Goal: Task Accomplishment & Management: Use online tool/utility

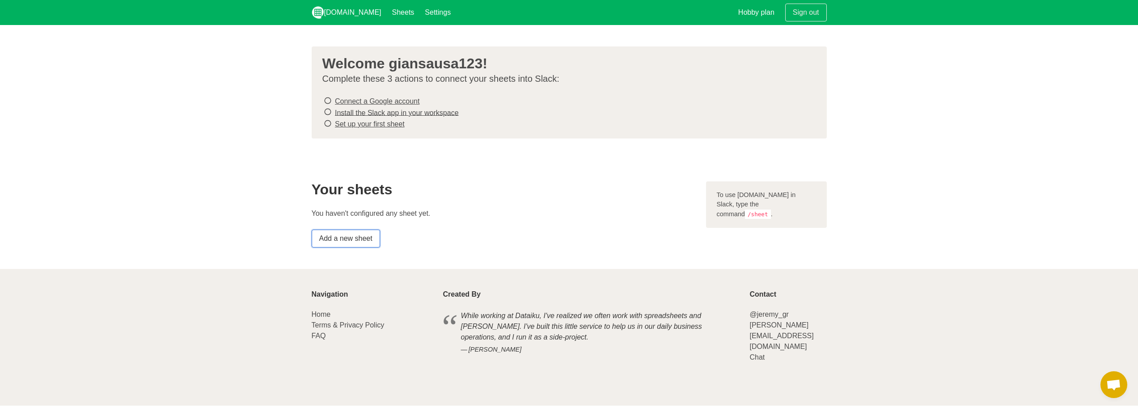
click at [368, 239] on link "Add a new sheet" at bounding box center [346, 239] width 68 height 18
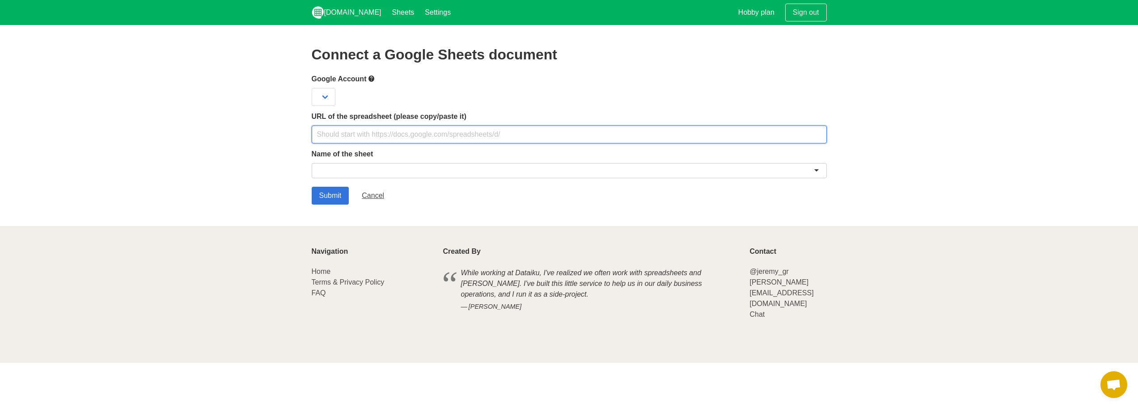
click at [439, 133] on input "text" at bounding box center [569, 135] width 515 height 18
paste input "[URL][DOMAIN_NAME]"
type input "[URL][DOMAIN_NAME]"
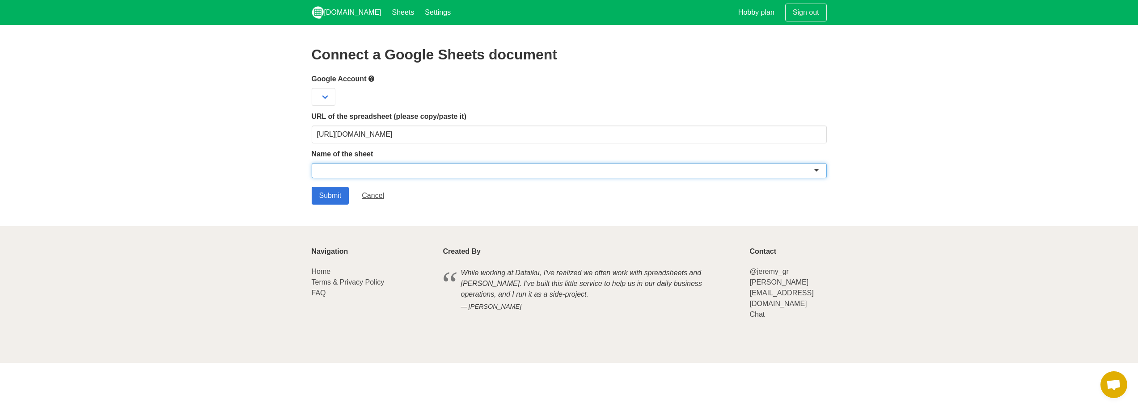
click at [389, 168] on div at bounding box center [569, 170] width 515 height 15
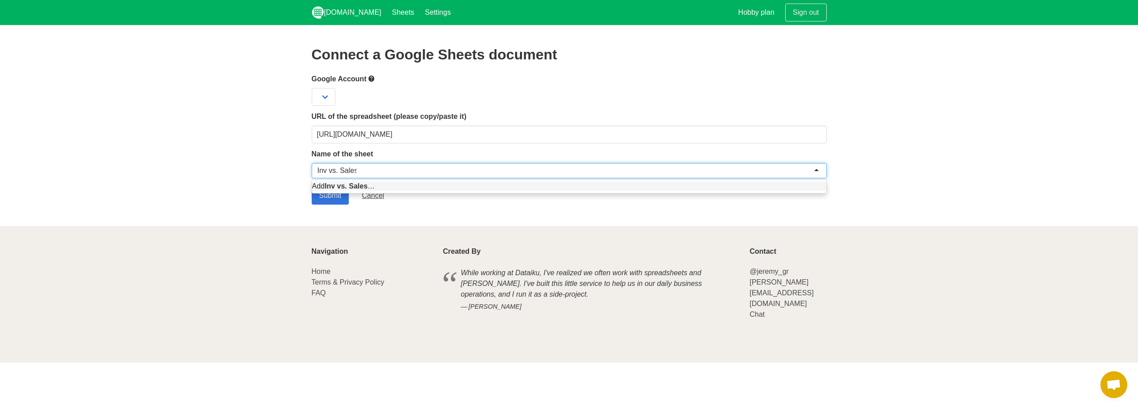
type input "Inv vs. Sales"
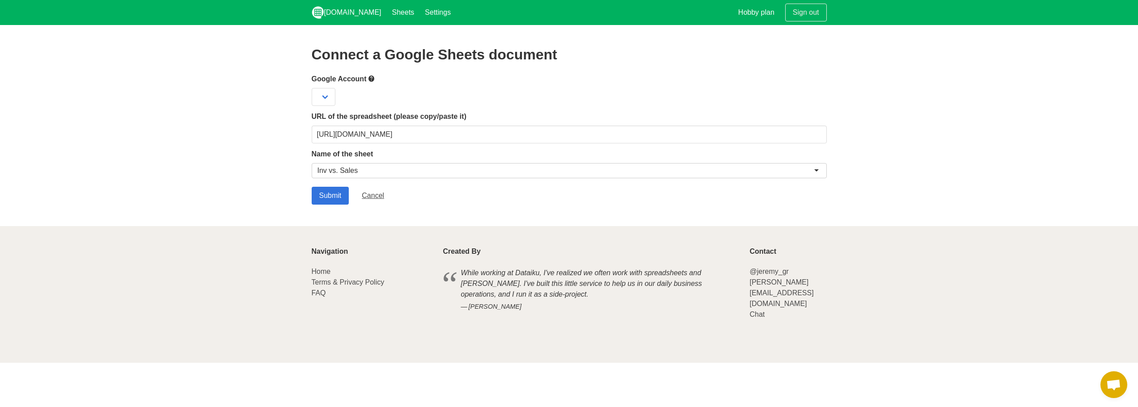
click at [328, 204] on section "Connect a Google Sheets document Google Account URL of the spreadsheet (please …" at bounding box center [569, 125] width 1138 height 201
click at [327, 198] on input "Submit" at bounding box center [331, 196] width 38 height 18
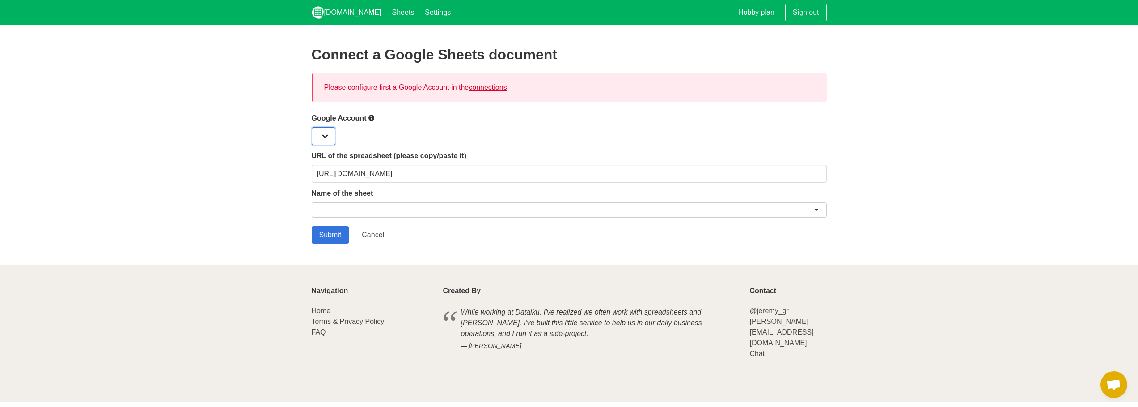
click at [331, 136] on select at bounding box center [324, 136] width 24 height 18
click at [330, 133] on select at bounding box center [324, 136] width 24 height 18
click at [402, 130] on div at bounding box center [569, 136] width 515 height 18
click at [326, 135] on select at bounding box center [324, 136] width 24 height 18
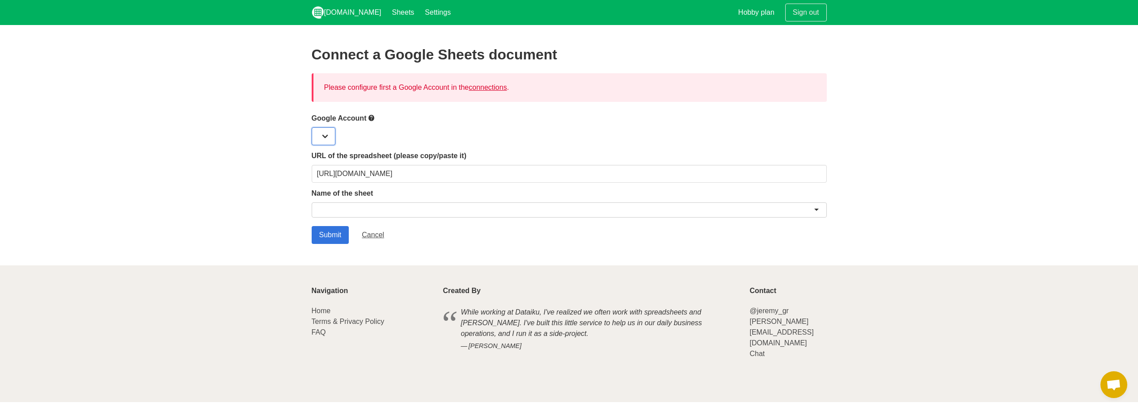
click at [326, 135] on select at bounding box center [324, 136] width 24 height 18
click at [396, 209] on div at bounding box center [569, 210] width 515 height 15
click at [817, 211] on div at bounding box center [569, 210] width 515 height 15
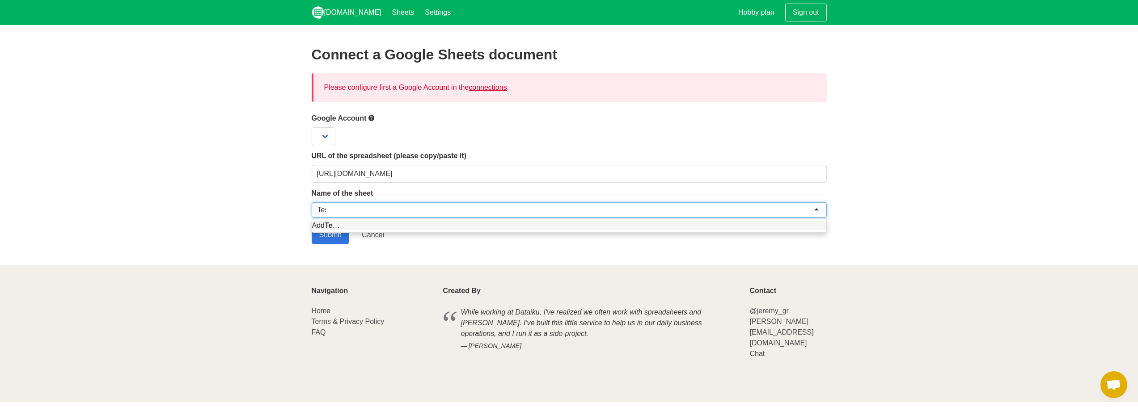
type input "Test"
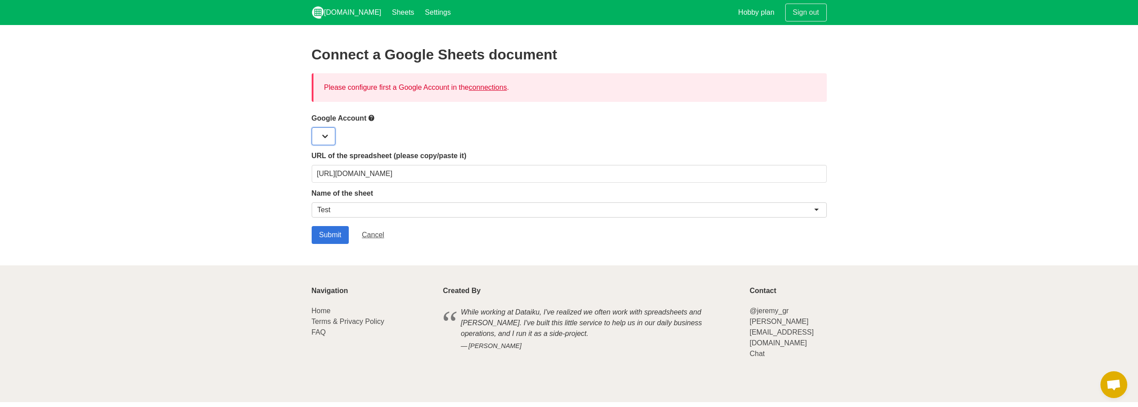
click at [317, 140] on select at bounding box center [324, 136] width 24 height 18
click at [326, 145] on form "Google Account URL of the spreadsheet (please copy/paste it) https://docs.googl…" at bounding box center [569, 178] width 515 height 131
click at [339, 234] on input "Submit" at bounding box center [331, 235] width 38 height 18
click at [493, 90] on link "connections" at bounding box center [488, 88] width 38 height 8
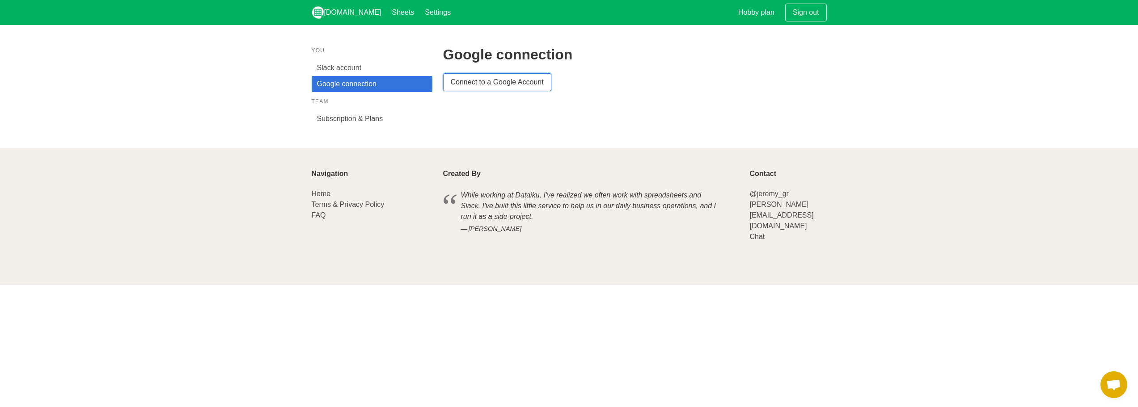
click at [495, 82] on link "Connect to a Google Account" at bounding box center [497, 82] width 108 height 18
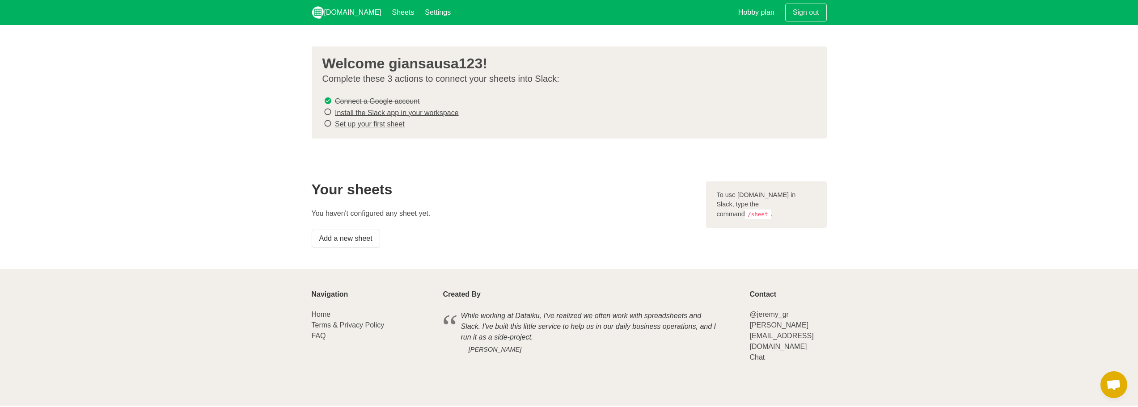
click at [329, 111] on icon at bounding box center [328, 112] width 8 height 12
click at [353, 235] on link "Add a new sheet" at bounding box center [346, 239] width 68 height 18
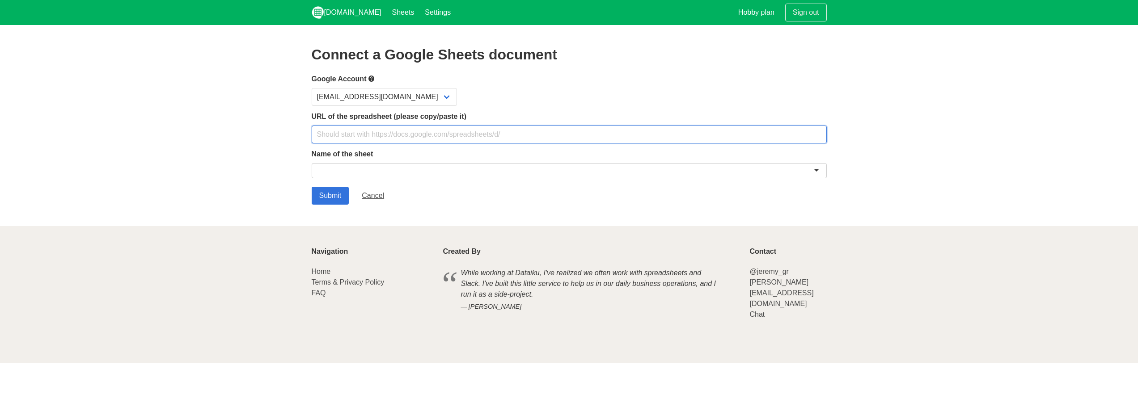
click at [369, 135] on input "text" at bounding box center [569, 135] width 515 height 18
paste input "https://docs.google.com/spreadsheets/d/1RPLkdQMd8fKDCA0ImNLdO8HuluuqRljJb6xzSSo…"
type input "https://docs.google.com/spreadsheets/d/1RPLkdQMd8fKDCA0ImNLdO8HuluuqRljJb6xzSSo…"
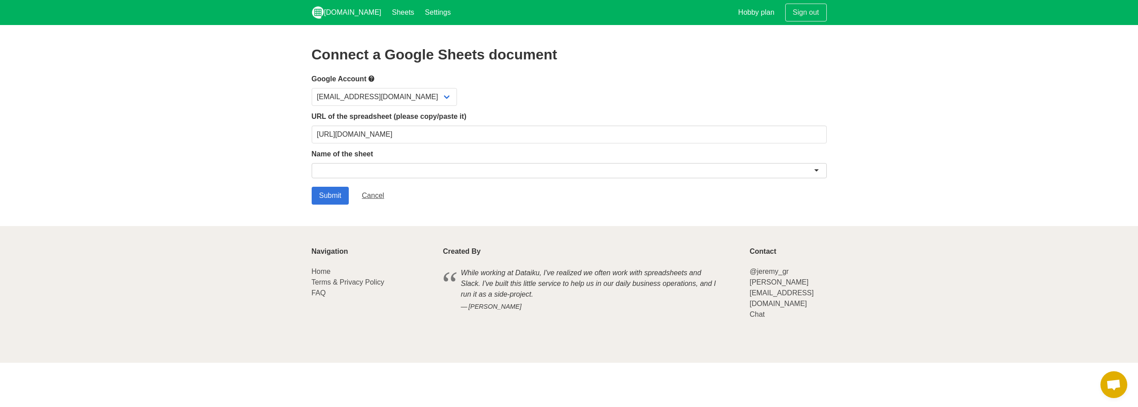
click at [347, 175] on div at bounding box center [569, 170] width 515 height 15
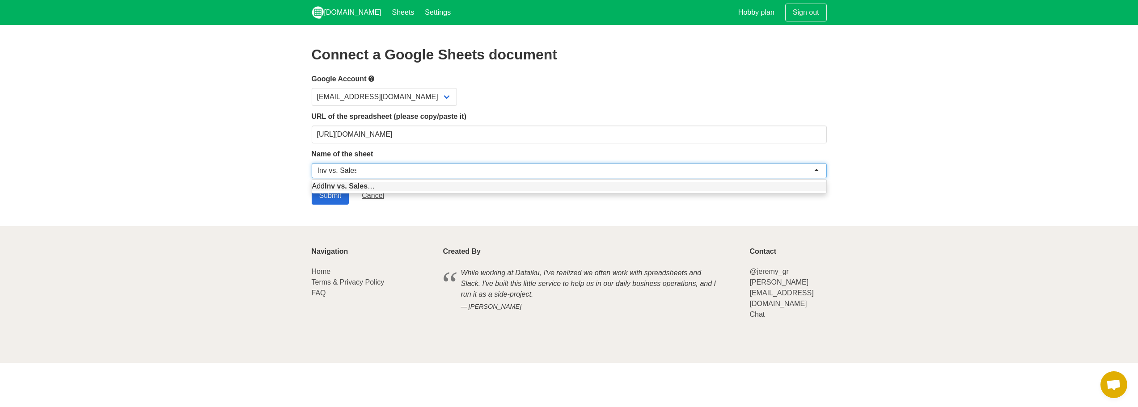
type input "Inv vs. Sales"
click at [333, 199] on input "Submit" at bounding box center [331, 196] width 38 height 18
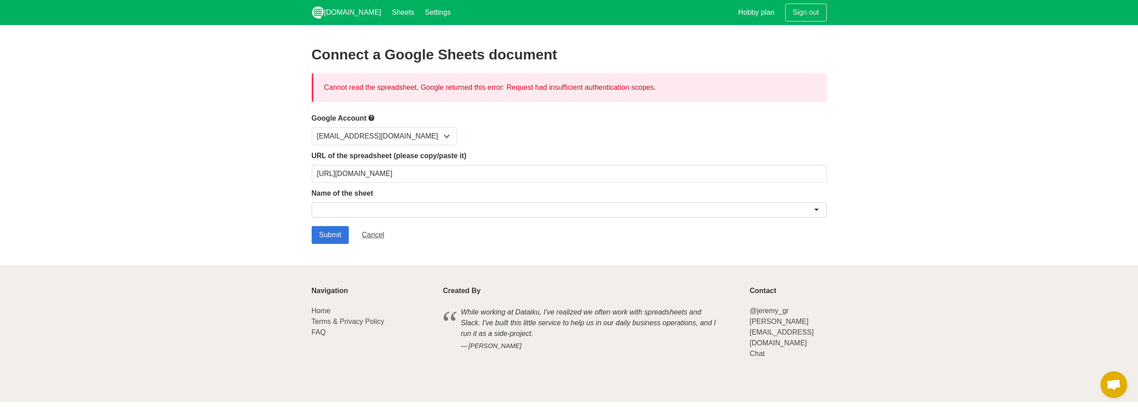
click at [381, 207] on div at bounding box center [569, 210] width 515 height 15
click at [377, 236] on link "Cancel" at bounding box center [373, 235] width 38 height 18
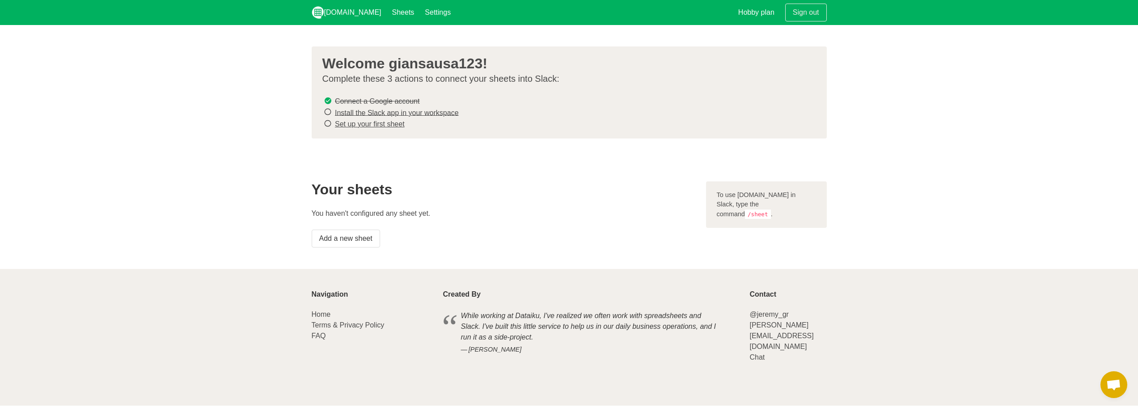
click at [359, 111] on link "Install the Slack app in your workspace" at bounding box center [397, 113] width 124 height 8
click at [368, 124] on link "Set up your first sheet" at bounding box center [370, 124] width 70 height 8
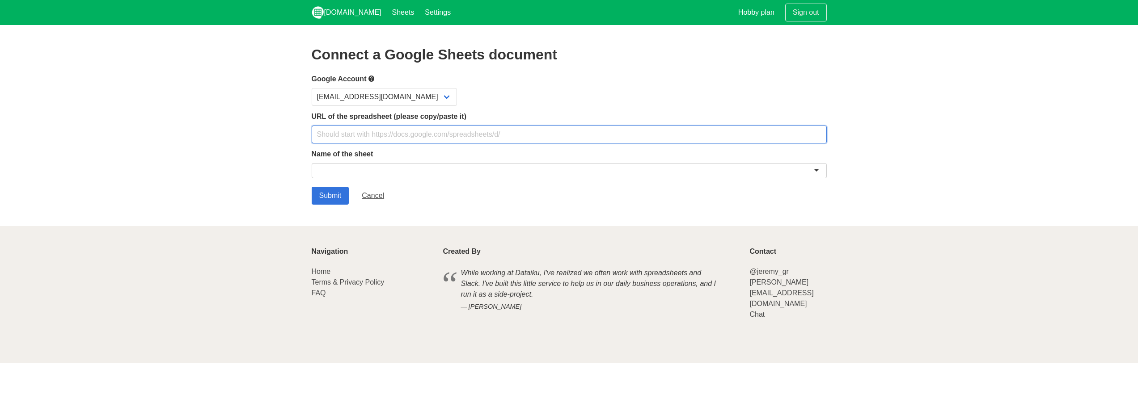
click at [374, 133] on input "text" at bounding box center [569, 135] width 515 height 18
paste input "[URL][DOMAIN_NAME]"
type input "[URL][DOMAIN_NAME]"
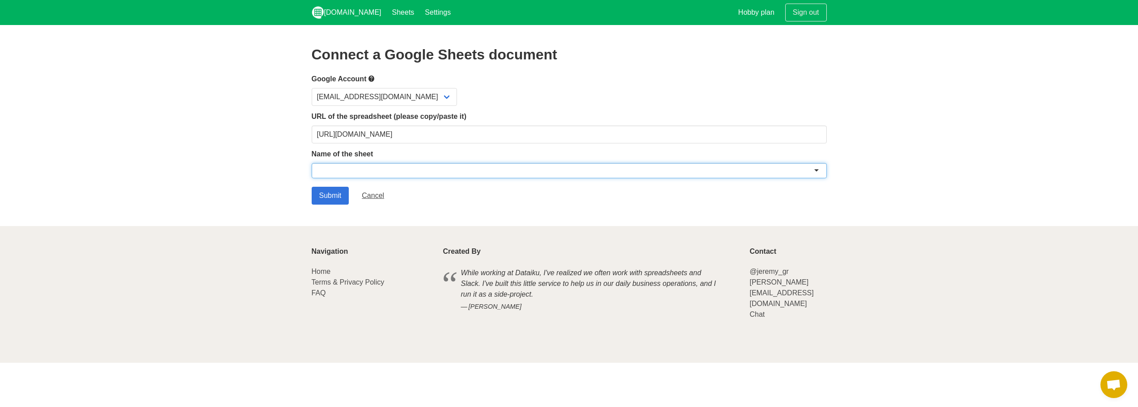
click at [354, 167] on div at bounding box center [569, 170] width 515 height 15
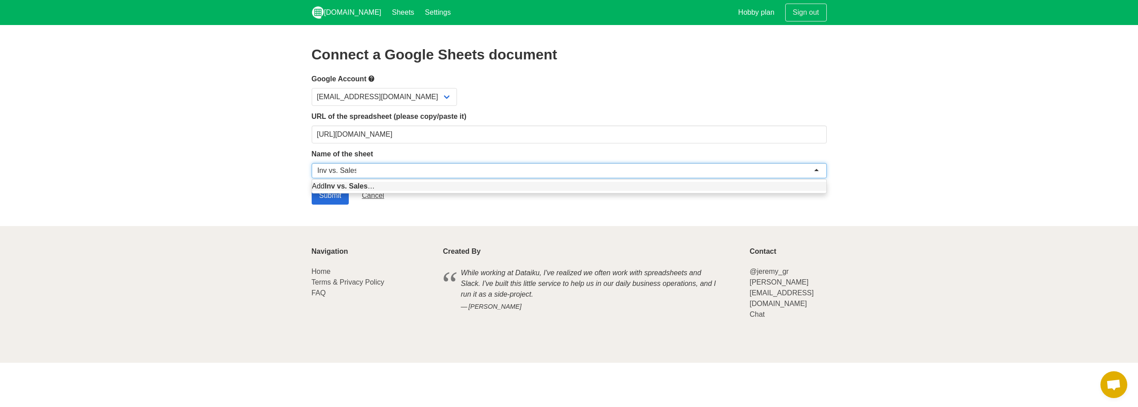
type input "Inv vs. Sales"
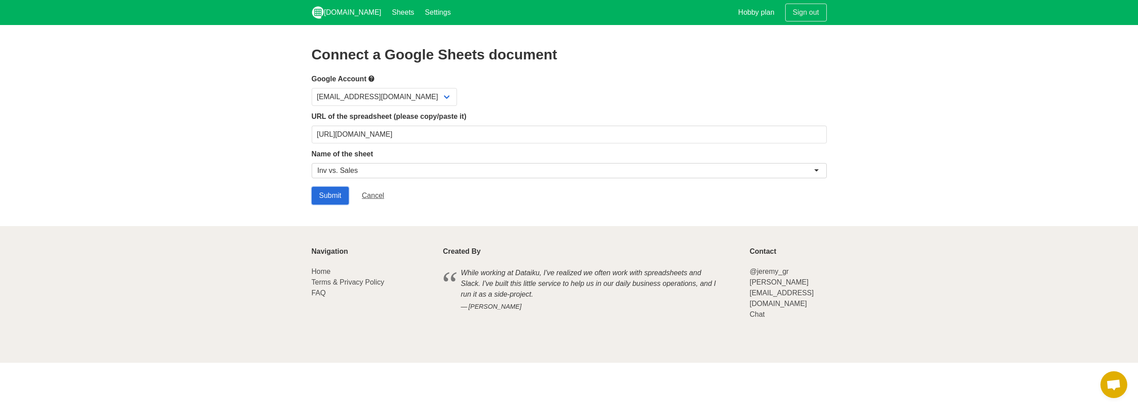
click at [341, 197] on input "Submit" at bounding box center [331, 196] width 38 height 18
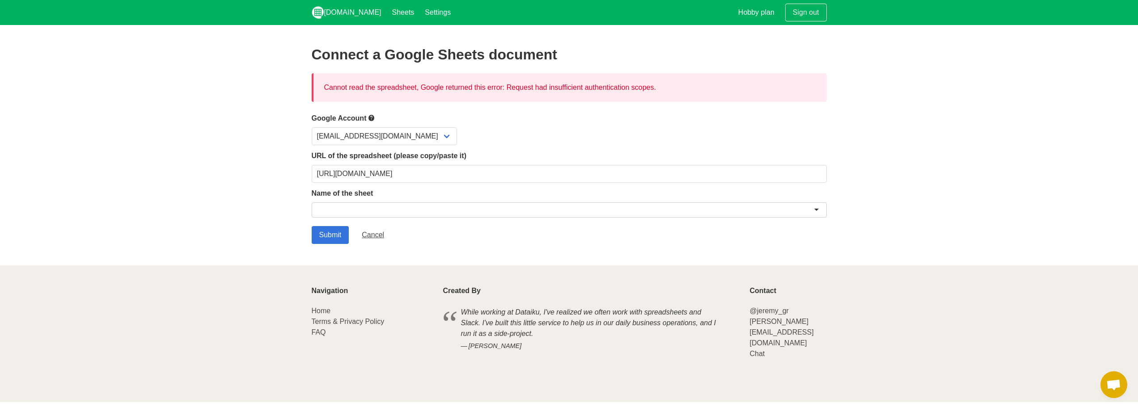
drag, startPoint x: 668, startPoint y: 87, endPoint x: 326, endPoint y: 90, distance: 342.5
click at [326, 90] on div "Cannot read the spreadsheet, Google returned this error: Request had insufficie…" at bounding box center [569, 87] width 515 height 29
copy div "Cannot read the spreadsheet, Google returned this error: Request had insufficie…"
